Goal: Find specific page/section: Find specific page/section

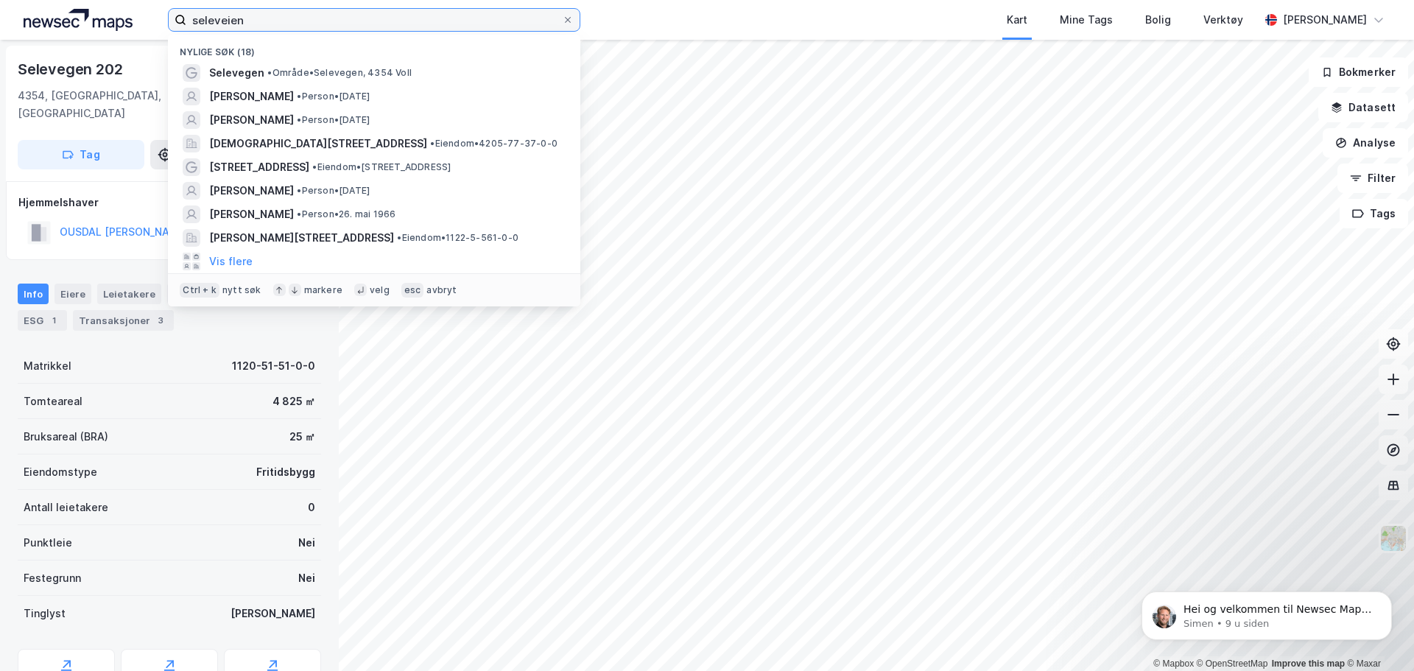
click at [281, 24] on input "seleveien" at bounding box center [374, 20] width 376 height 22
drag, startPoint x: 281, startPoint y: 24, endPoint x: 0, endPoint y: 123, distance: 298.2
click at [0, 123] on div "seleveien Nylige søk (18) Selevegen • Område • Selevegen, 4354 [PERSON_NAME] • …" at bounding box center [707, 335] width 1414 height 671
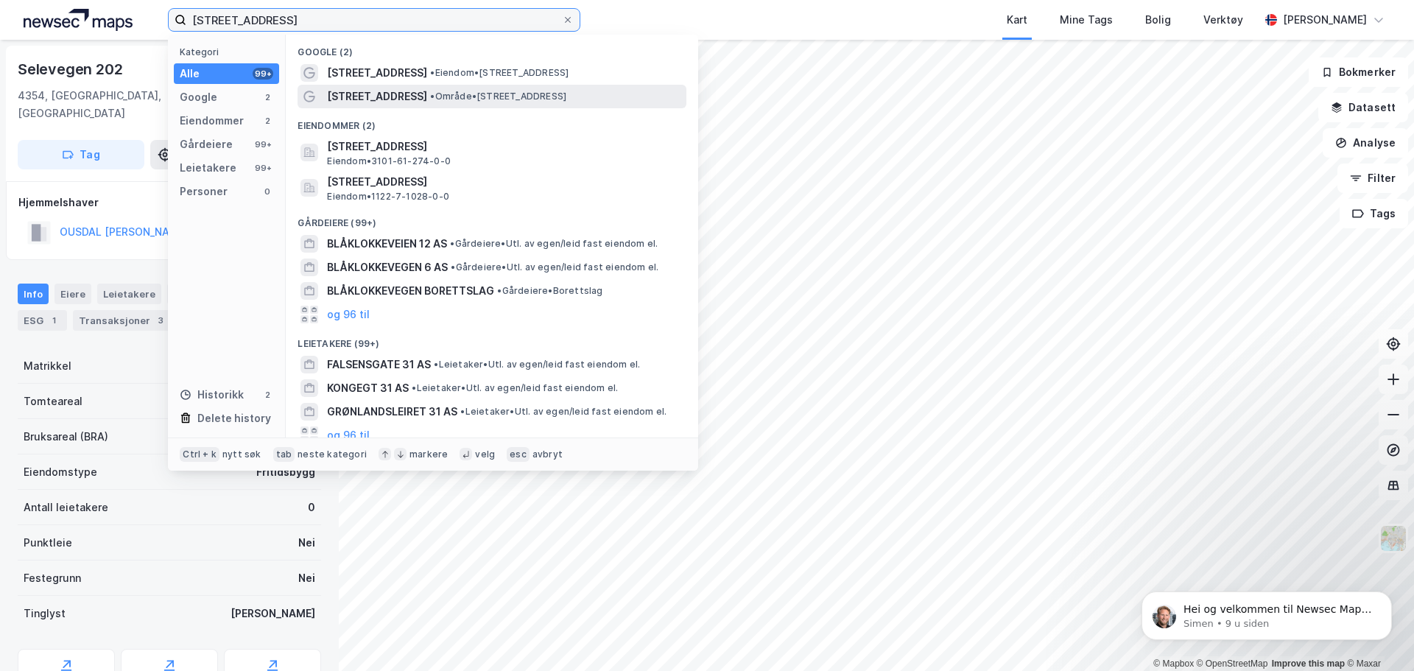
type input "[STREET_ADDRESS]"
click at [376, 86] on div "[STREET_ADDRESS] • Område • [STREET_ADDRESS]" at bounding box center [492, 97] width 389 height 24
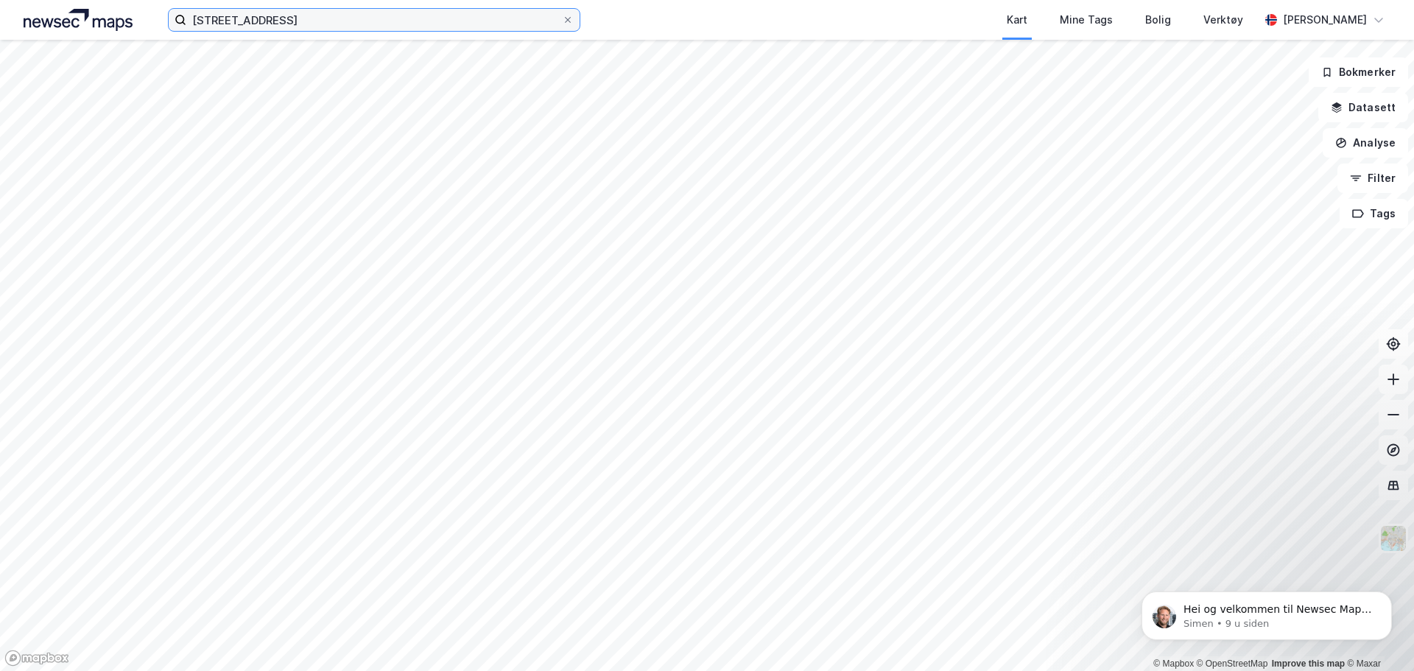
click at [440, 21] on input "[STREET_ADDRESS]" at bounding box center [374, 20] width 376 height 22
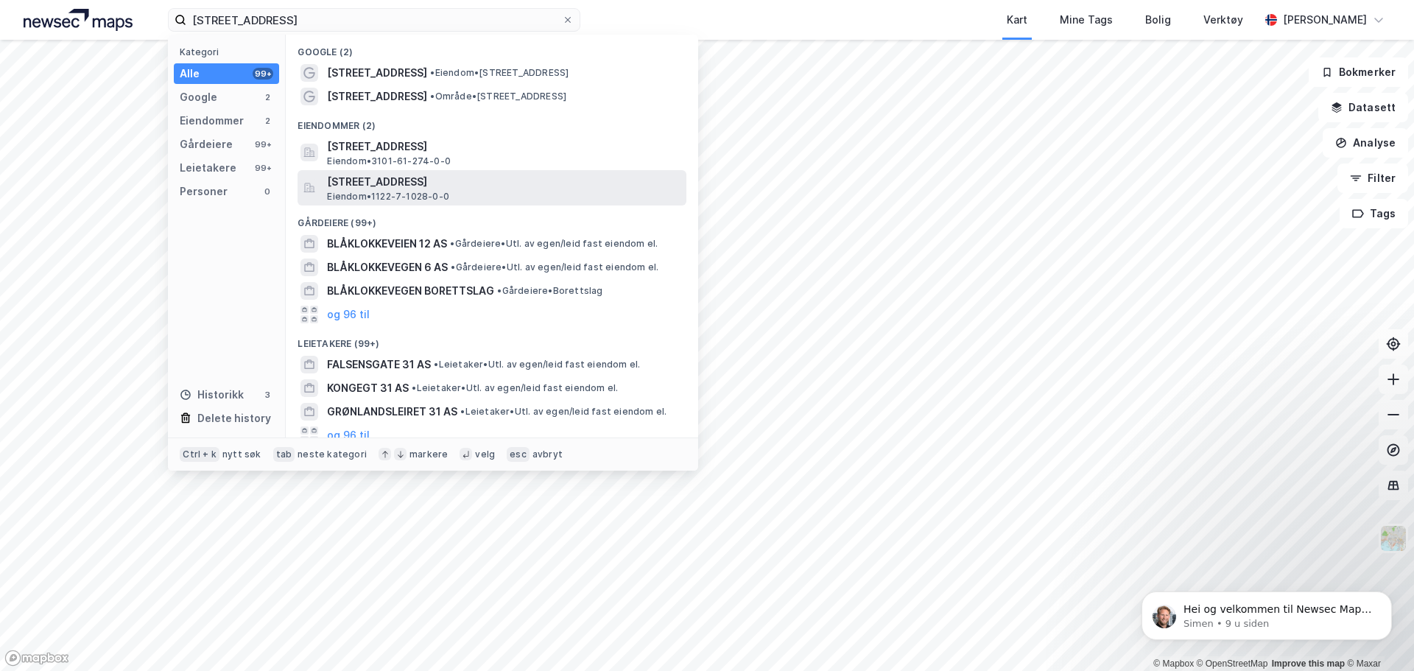
click at [372, 180] on span "[STREET_ADDRESS]" at bounding box center [504, 182] width 354 height 18
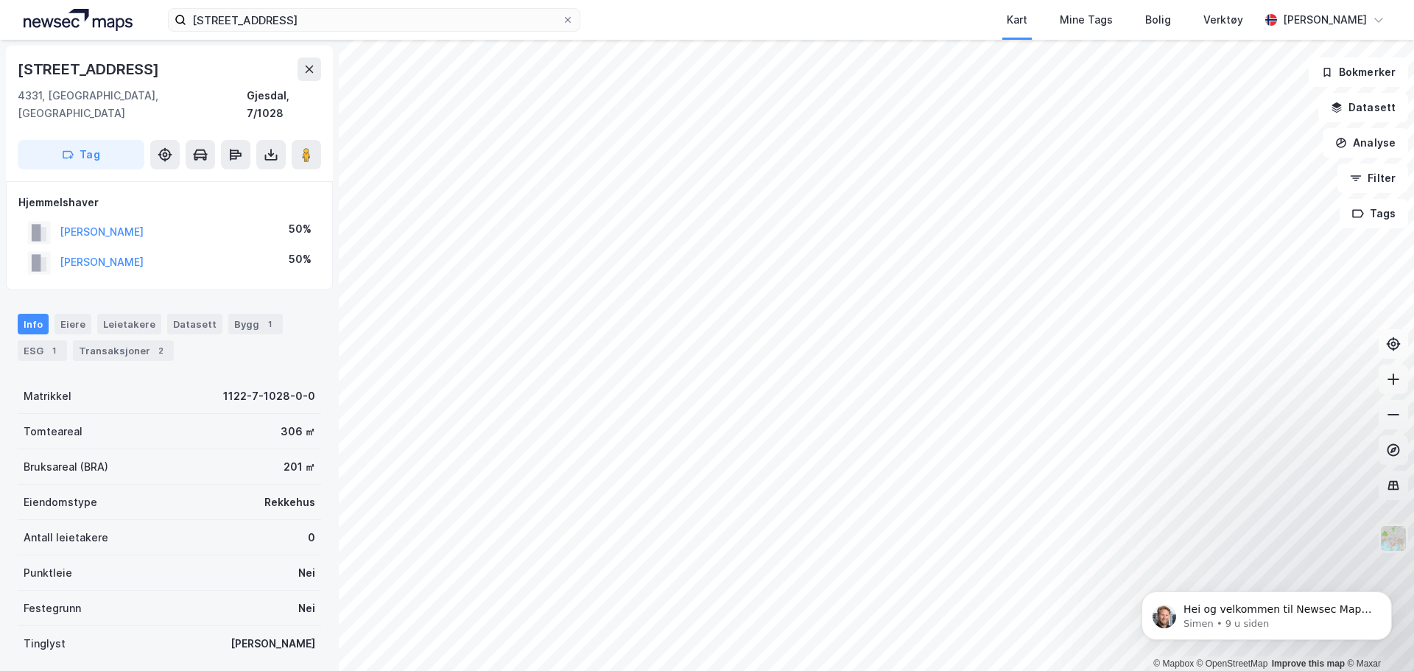
scroll to position [3, 0]
